Goal: Task Accomplishment & Management: Manage account settings

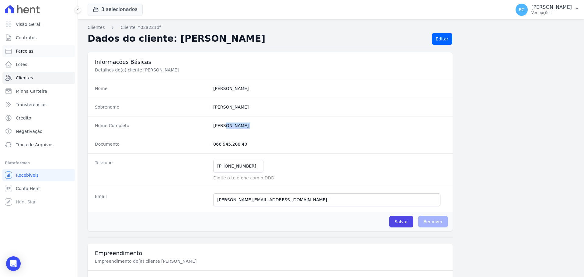
click at [32, 52] on link "Parcelas" at bounding box center [38, 51] width 73 height 12
select select
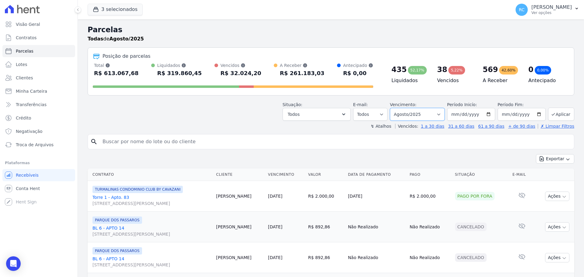
click at [419, 112] on select "Filtrar por período ──────── Todos os meses Dezembro/2021 Janeiro/2022 Fevereir…" at bounding box center [417, 114] width 55 height 13
click at [315, 112] on button "Todos" at bounding box center [316, 114] width 68 height 13
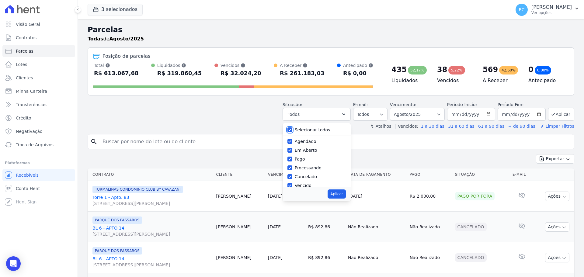
click at [292, 130] on input "Selecionar todos" at bounding box center [289, 129] width 5 height 5
checkbox input "false"
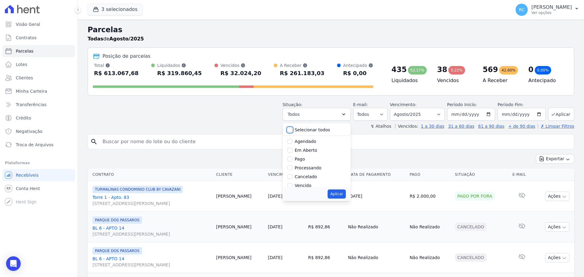
checkbox input "false"
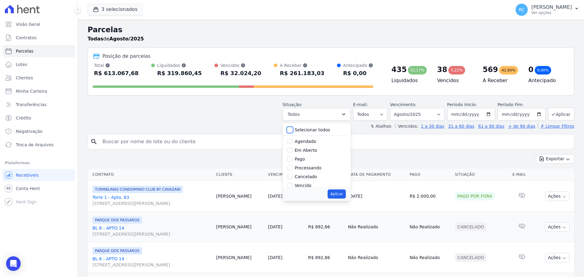
checkbox input "false"
click at [296, 159] on div "Vencido" at bounding box center [316, 155] width 58 height 9
click at [292, 157] on input "Vencido" at bounding box center [289, 155] width 5 height 5
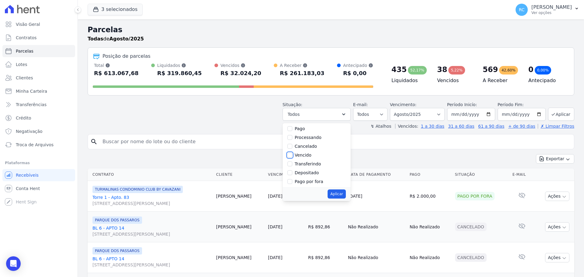
checkbox input "true"
click at [342, 194] on button "Aplicar" at bounding box center [336, 193] width 18 height 9
select select "overdue"
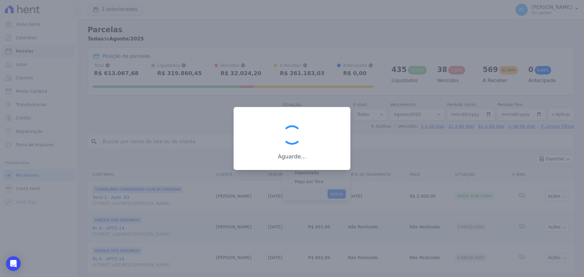
scroll to position [11, 0]
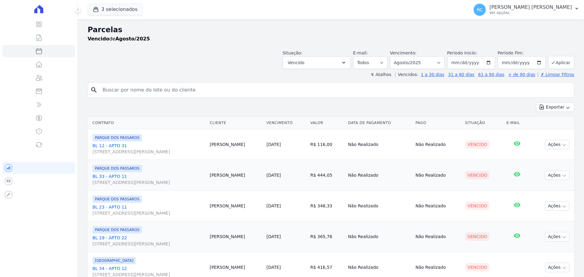
select select
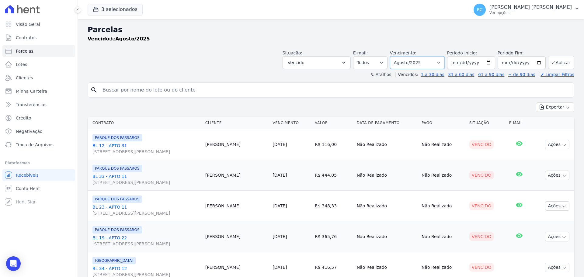
click at [432, 64] on select "Filtrar por período ──────── Todos os meses Dezembro/2021 Janeiro/2022 Fevereir…" at bounding box center [417, 62] width 55 height 13
select select "all"
click at [394, 56] on select "Filtrar por período ──────── Todos os meses Dezembro/2021 Janeiro/2022 Fevereir…" at bounding box center [417, 62] width 55 height 13
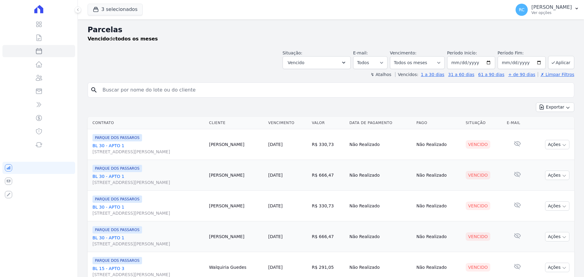
select select
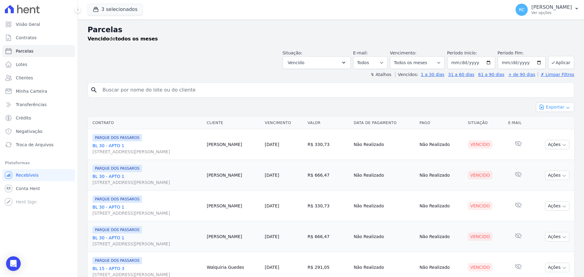
click at [548, 110] on button "Exportar" at bounding box center [555, 106] width 38 height 9
click at [546, 130] on span "Exportar CSV" at bounding box center [554, 132] width 32 height 6
click at [199, 92] on input "search" at bounding box center [335, 90] width 472 height 12
paste input "[PERSON_NAME]"
type input "[PERSON_NAME]"
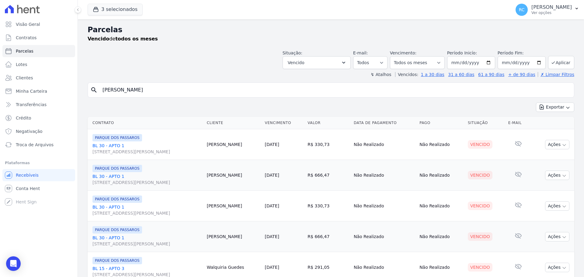
select select
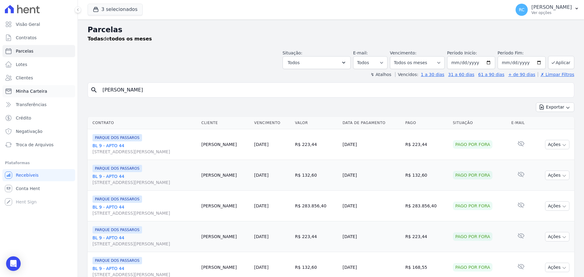
drag, startPoint x: 174, startPoint y: 91, endPoint x: 12, endPoint y: 86, distance: 161.2
click at [5, 90] on div "Visão Geral Contratos [GEOGRAPHIC_DATA] Lotes Clientes Minha Carteira Transferê…" at bounding box center [292, 138] width 584 height 277
paste input "[PERSON_NAME]"
type input "[PERSON_NAME]"
select select
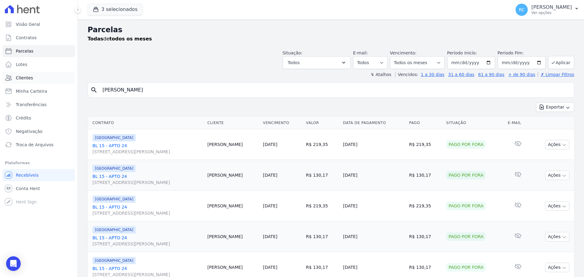
drag, startPoint x: 78, startPoint y: 98, endPoint x: 31, endPoint y: 79, distance: 49.9
click at [5, 96] on div "Visão Geral Contratos [GEOGRAPHIC_DATA] Lotes Clientes Minha Carteira Transferê…" at bounding box center [292, 138] width 584 height 277
paste input "[PERSON_NAME]"
type input "[PERSON_NAME]"
select select
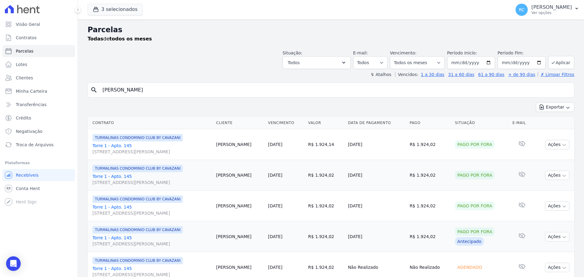
drag, startPoint x: 179, startPoint y: 92, endPoint x: 78, endPoint y: 90, distance: 100.6
click at [43, 106] on div "Visão Geral Contratos [GEOGRAPHIC_DATA] Lotes Clientes Minha Carteira Transferê…" at bounding box center [292, 138] width 584 height 277
paste input "[PERSON_NAME]"
type input "[PERSON_NAME]"
select select
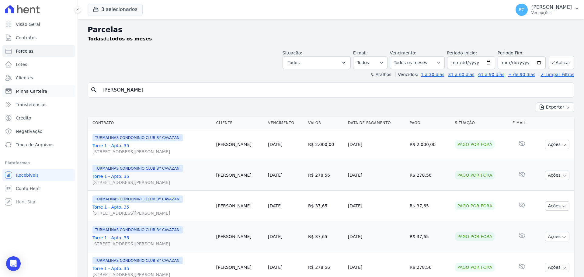
drag, startPoint x: 164, startPoint y: 88, endPoint x: 39, endPoint y: 91, distance: 124.4
click at [39, 91] on div "Visão Geral Contratos [GEOGRAPHIC_DATA] Lotes Clientes Minha Carteira Transferê…" at bounding box center [292, 138] width 584 height 277
paste input "[PERSON_NAME]"
type input "[PERSON_NAME]"
select select
